Goal: Information Seeking & Learning: Learn about a topic

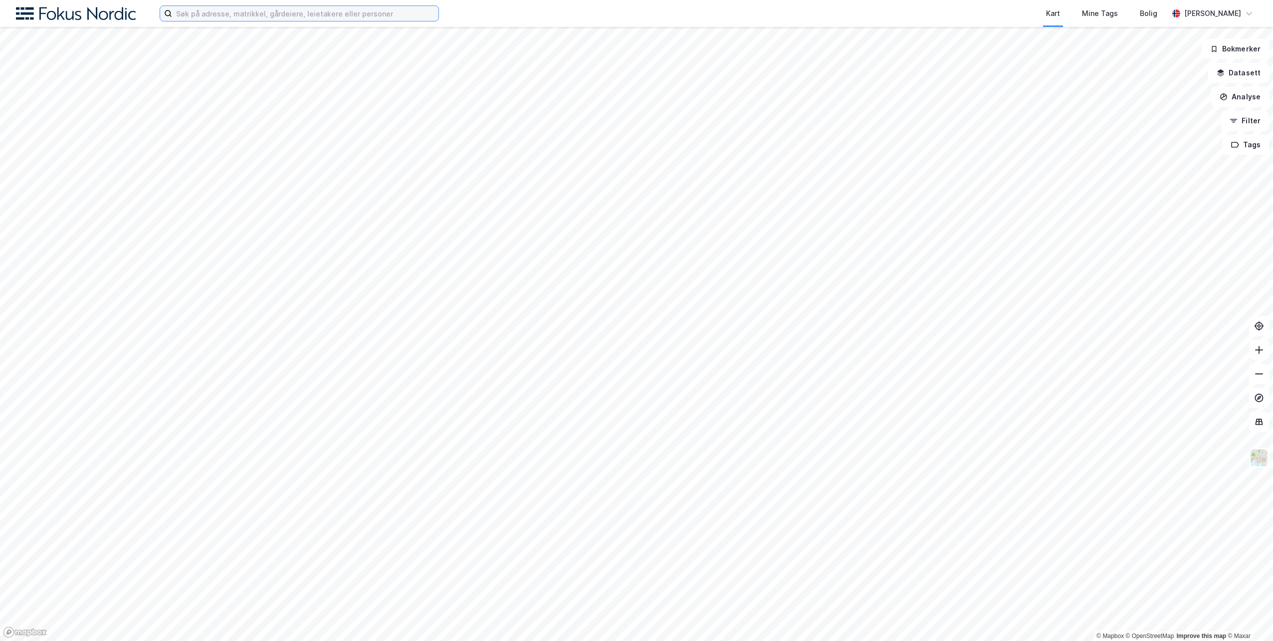
click at [278, 14] on input at bounding box center [305, 13] width 266 height 15
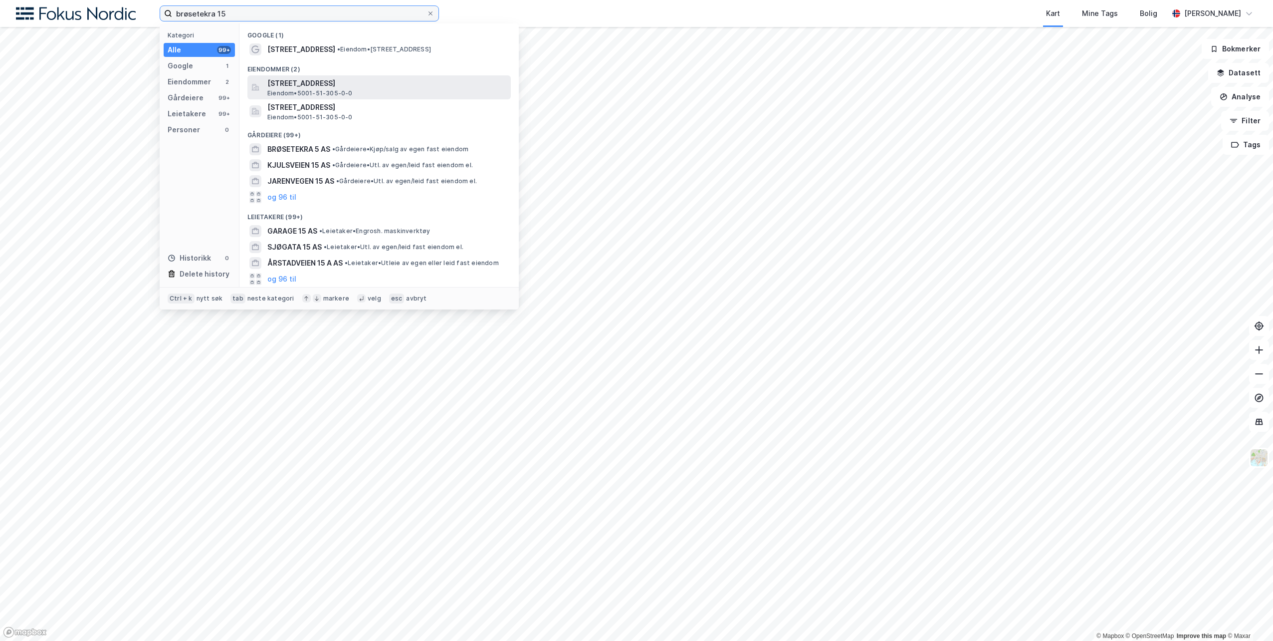
type input "brøsetekra 15"
click at [299, 84] on span "Brøsetekra 15A, 7069, TRONDHEIM, TRONDHEIM" at bounding box center [387, 83] width 240 height 12
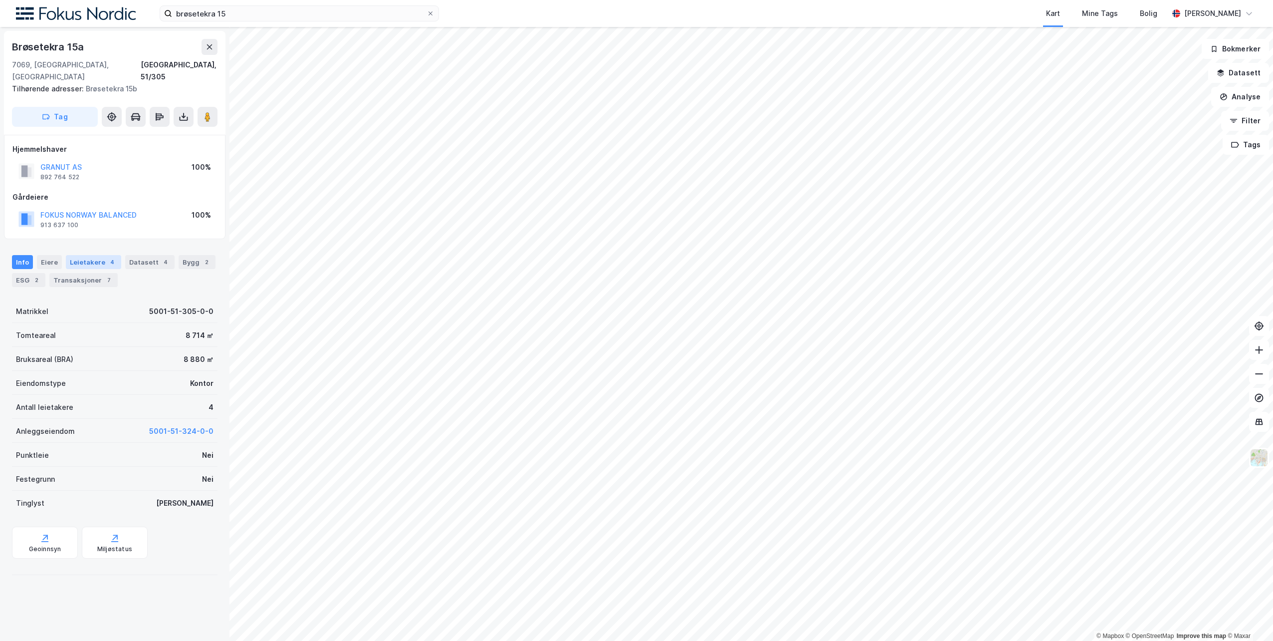
click at [90, 255] on div "Leietakere 4" at bounding box center [93, 262] width 55 height 14
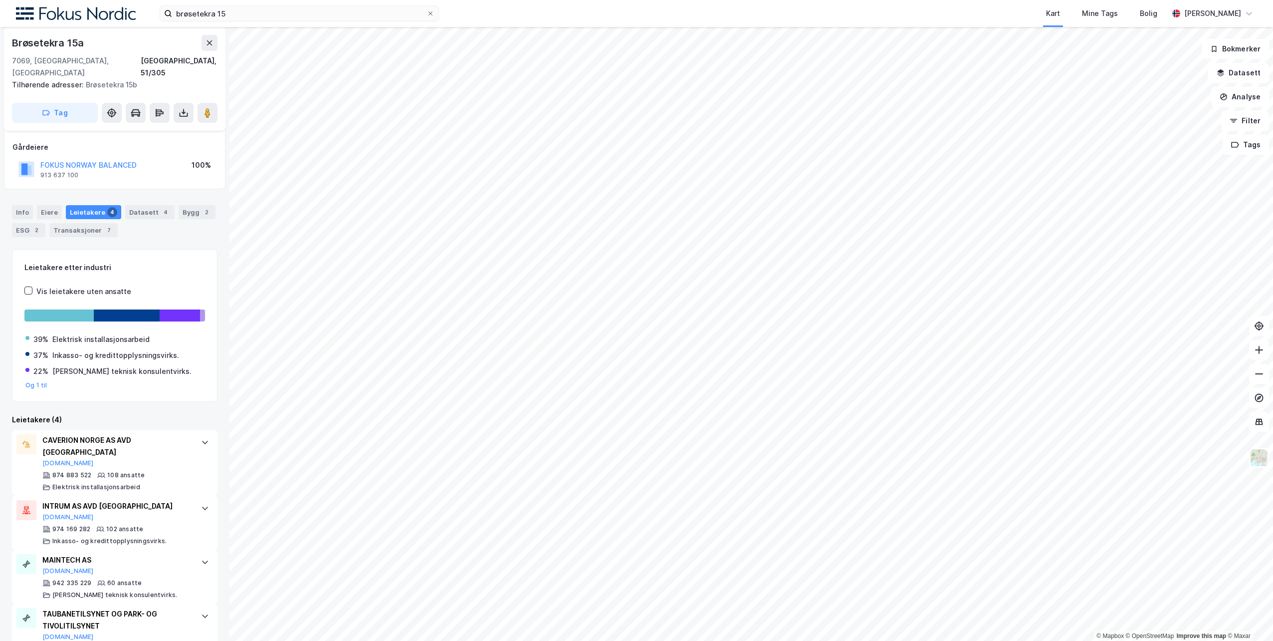
scroll to position [66, 0]
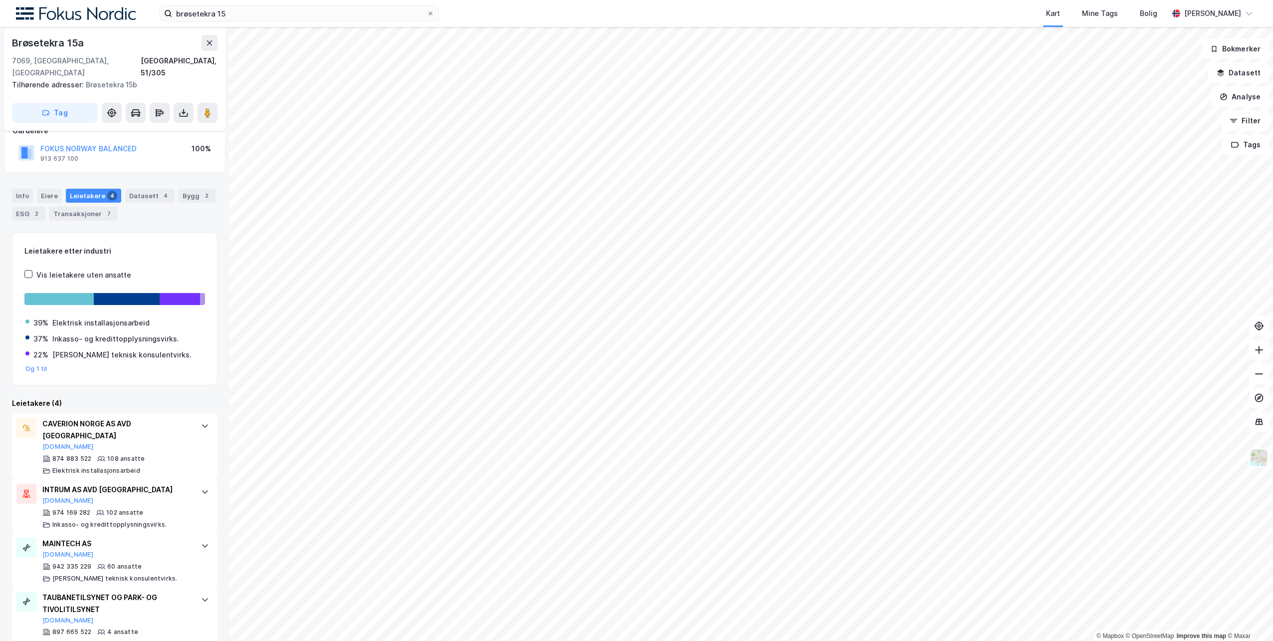
click at [179, 384] on div "Leietakere etter industri Vis leietakere uten ansatte 39% Elektrisk installasjo…" at bounding box center [115, 437] width 206 height 408
click at [34, 209] on div "2" at bounding box center [36, 214] width 10 height 10
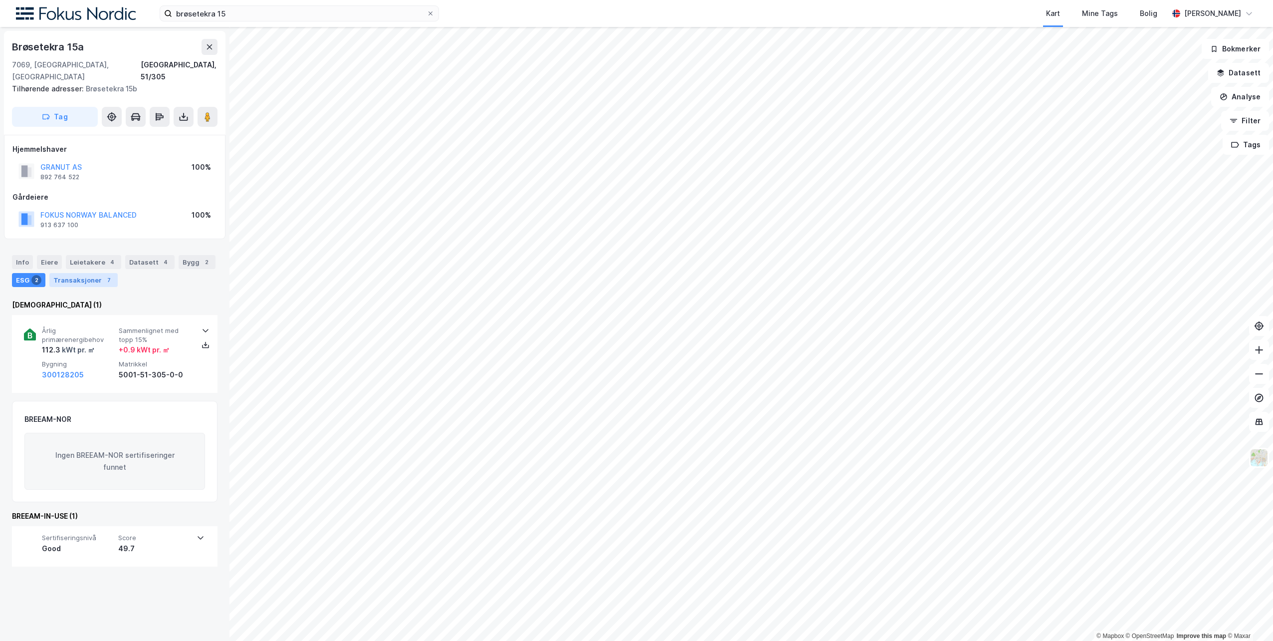
click at [77, 273] on div "Transaksjoner 7" at bounding box center [83, 280] width 68 height 14
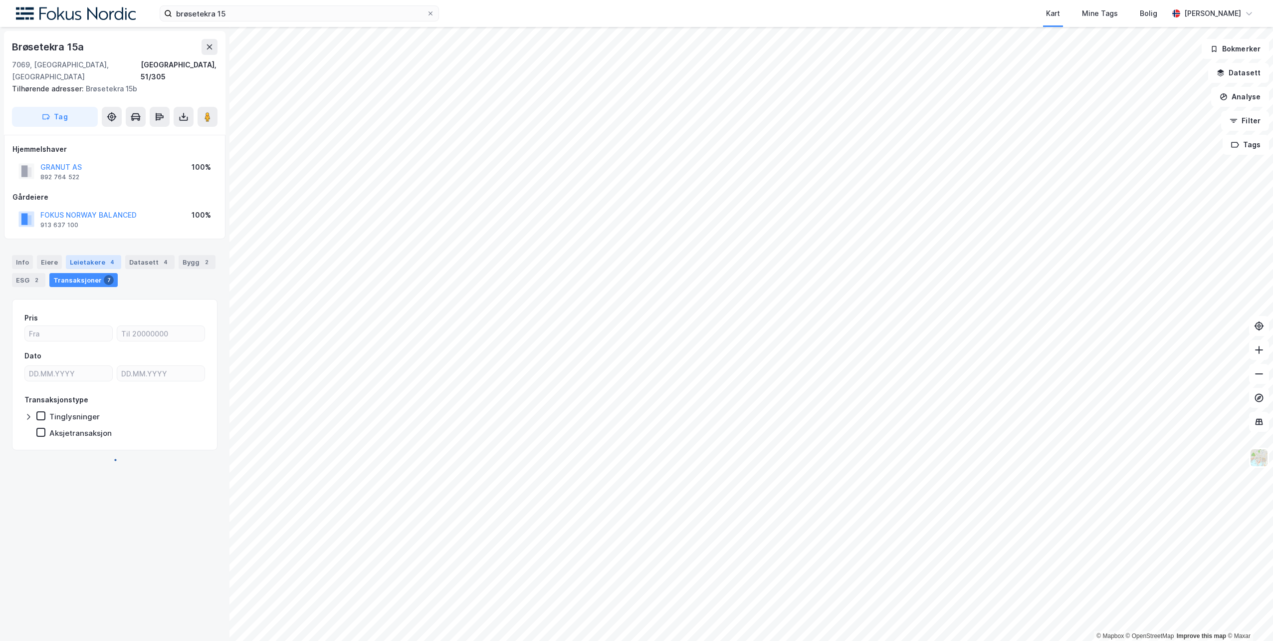
click at [80, 255] on div "Leietakere 4" at bounding box center [93, 262] width 55 height 14
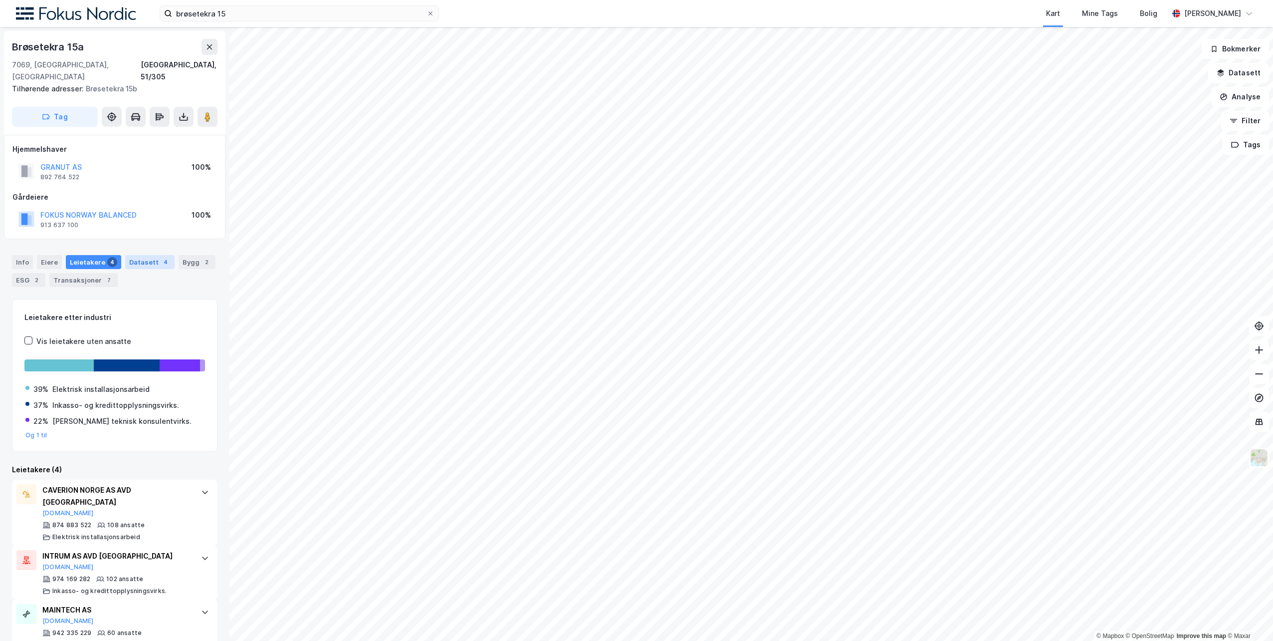
click at [149, 255] on div "Datasett 4" at bounding box center [149, 262] width 49 height 14
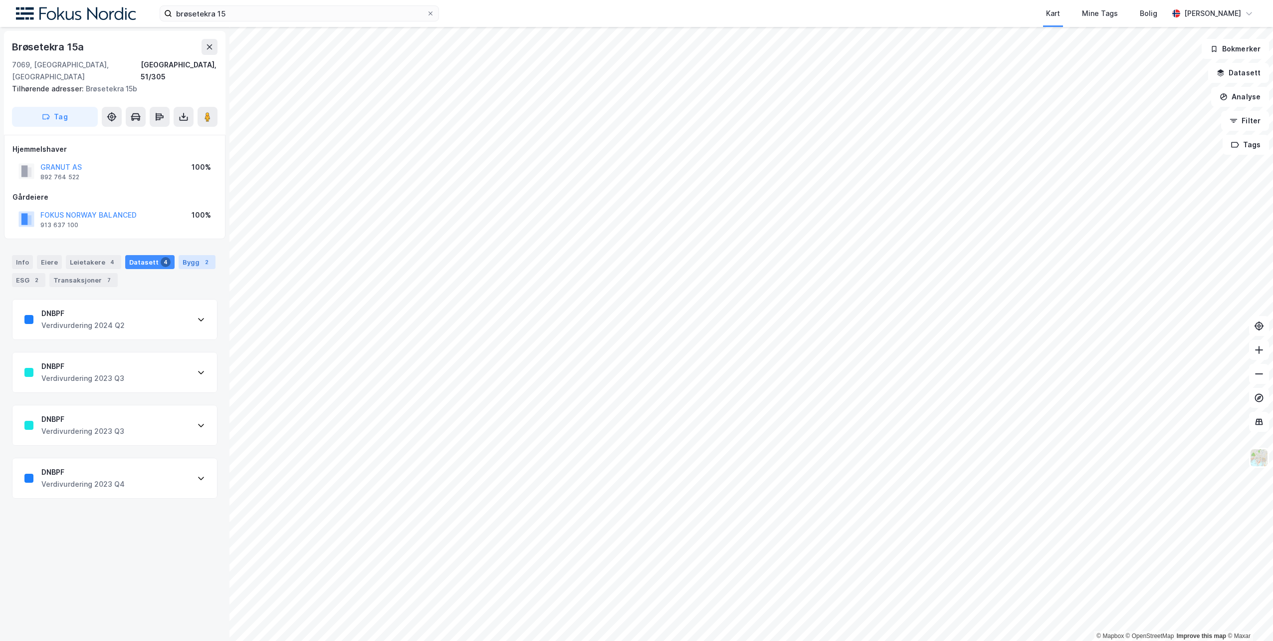
click at [188, 255] on div "Bygg 2" at bounding box center [197, 262] width 37 height 14
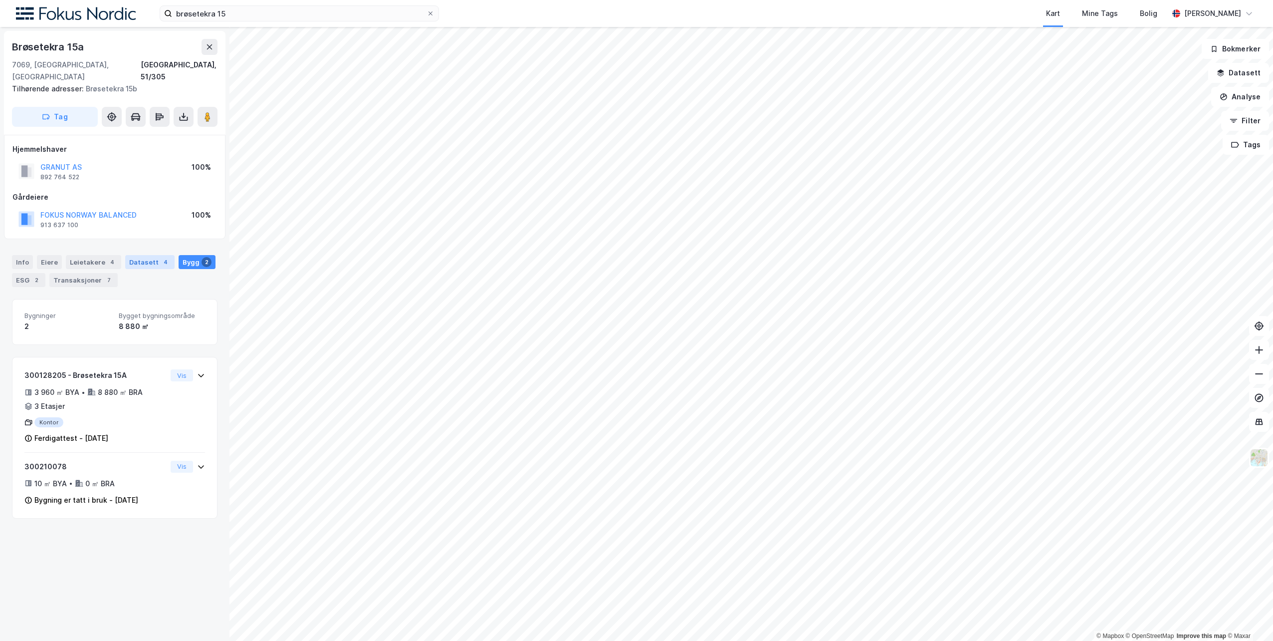
click at [145, 255] on div "Datasett 4" at bounding box center [149, 262] width 49 height 14
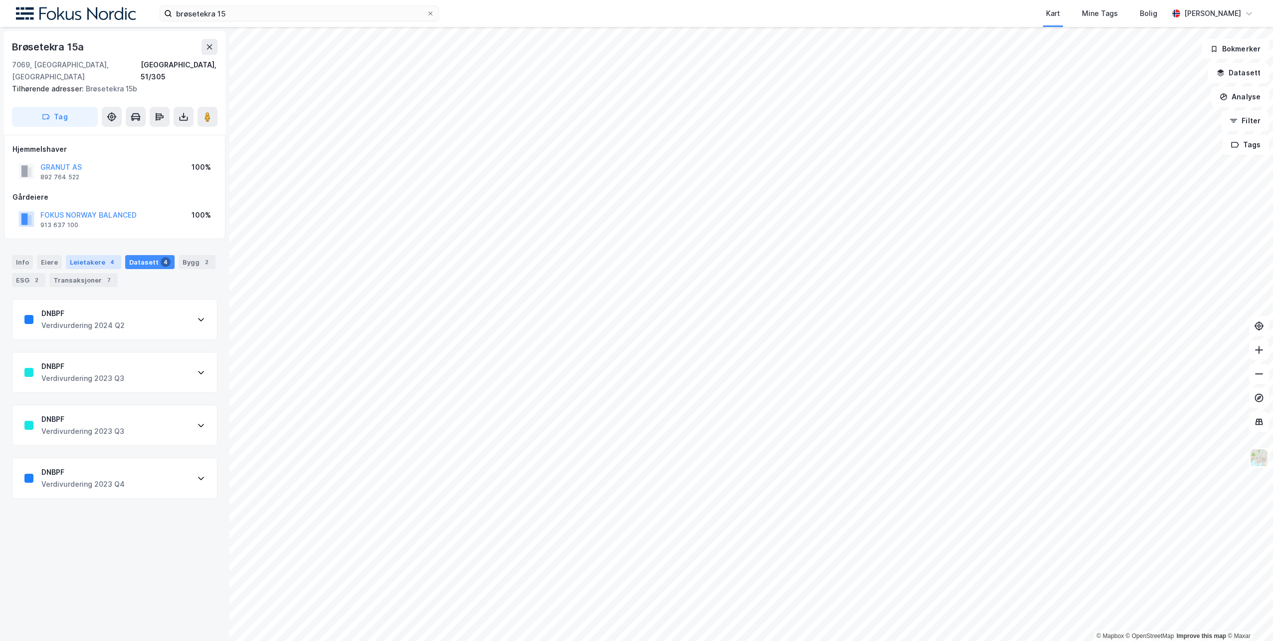
click at [107, 257] on div "4" at bounding box center [112, 262] width 10 height 10
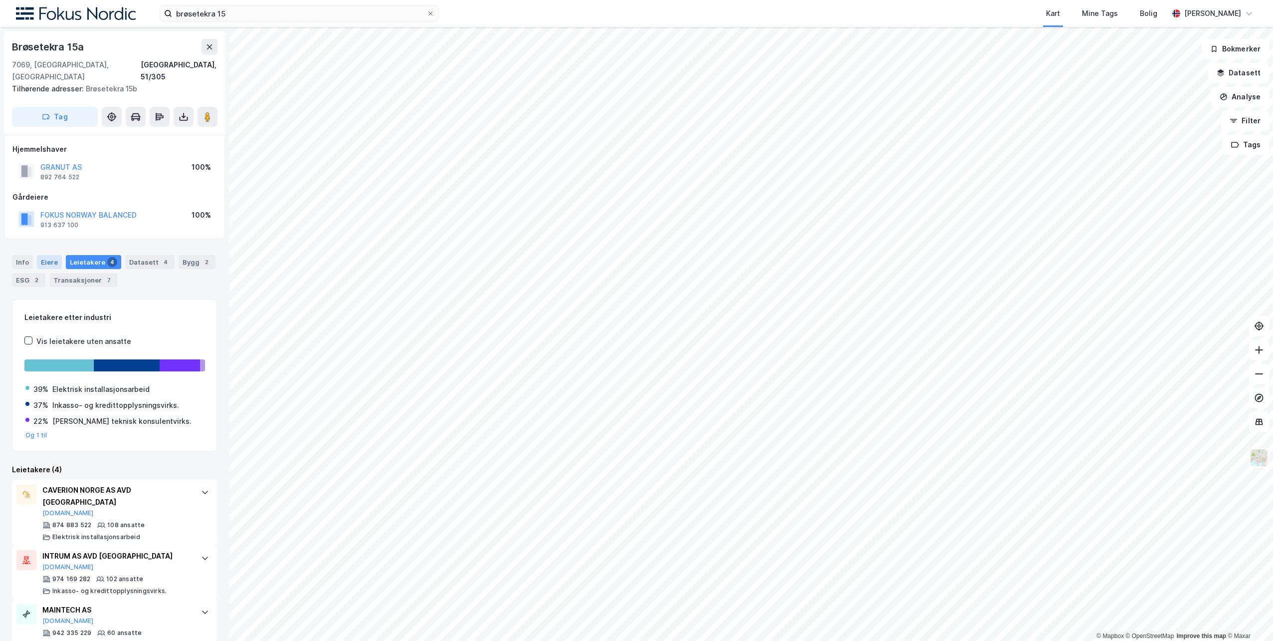
click at [44, 255] on div "Eiere" at bounding box center [49, 262] width 25 height 14
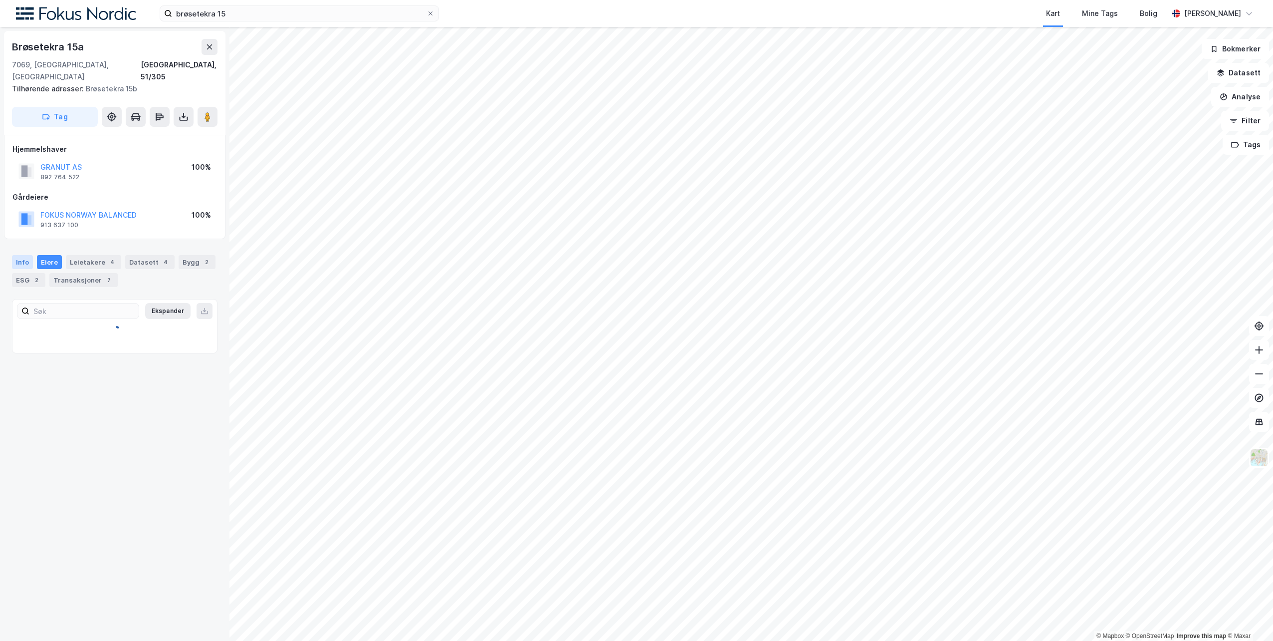
click at [21, 255] on div "Info" at bounding box center [22, 262] width 21 height 14
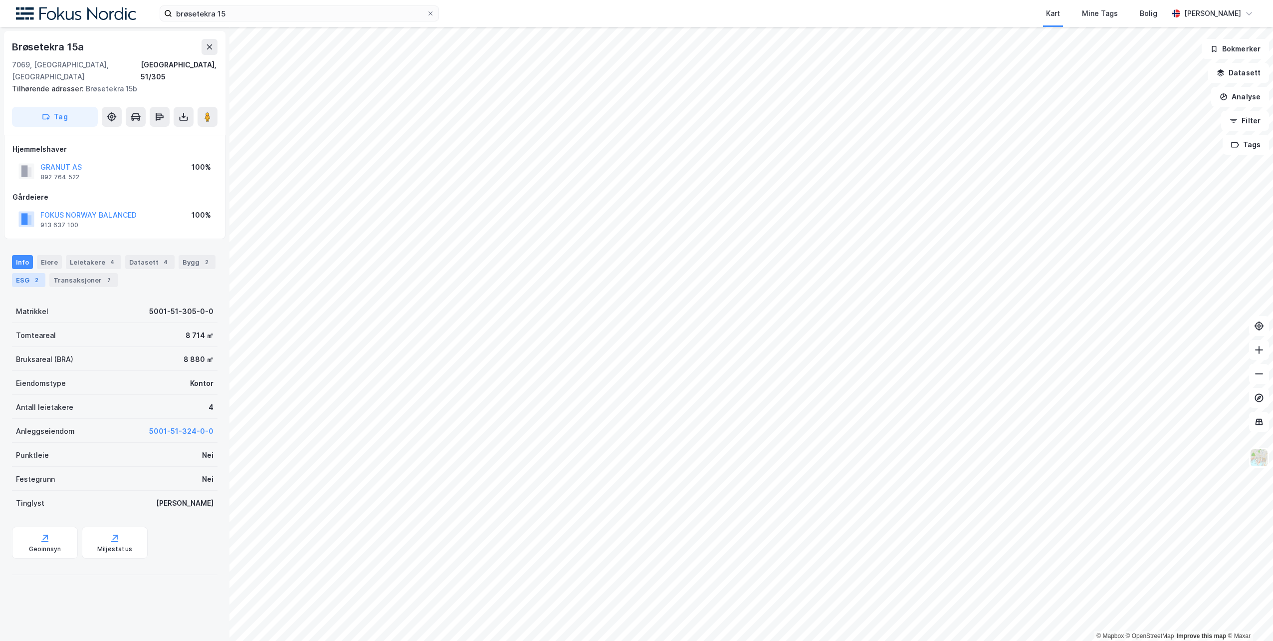
click at [22, 273] on div "ESG 2" at bounding box center [28, 280] width 33 height 14
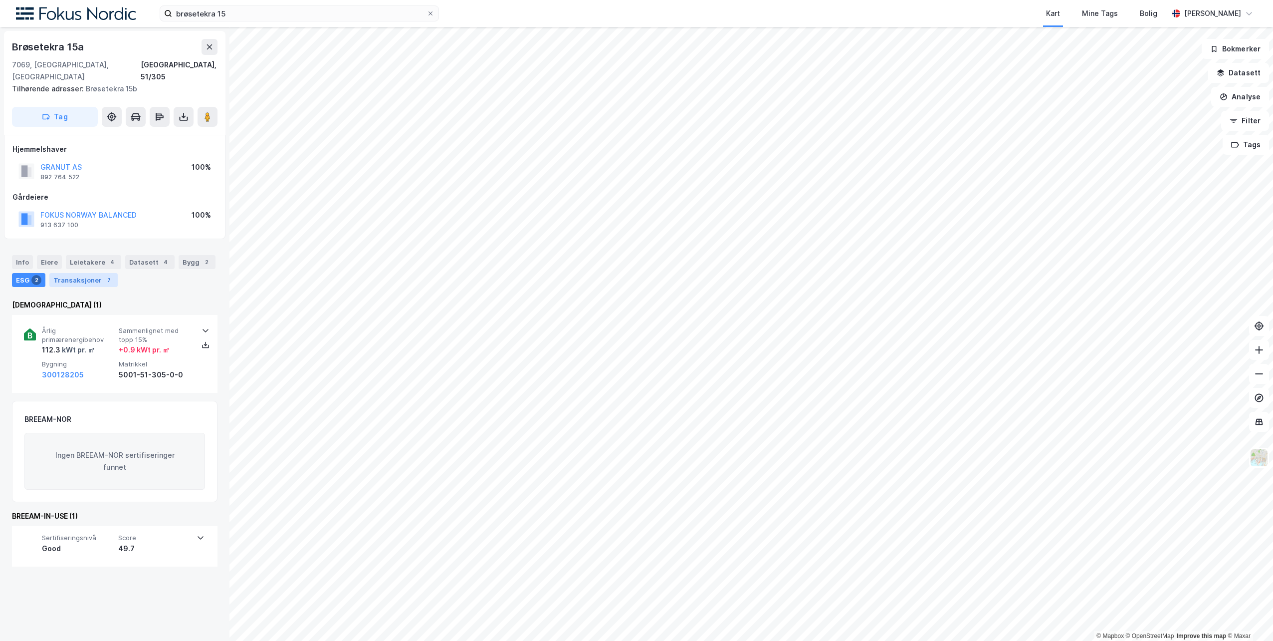
click at [75, 273] on div "Transaksjoner 7" at bounding box center [83, 280] width 68 height 14
